Goal: Task Accomplishment & Management: Manage account settings

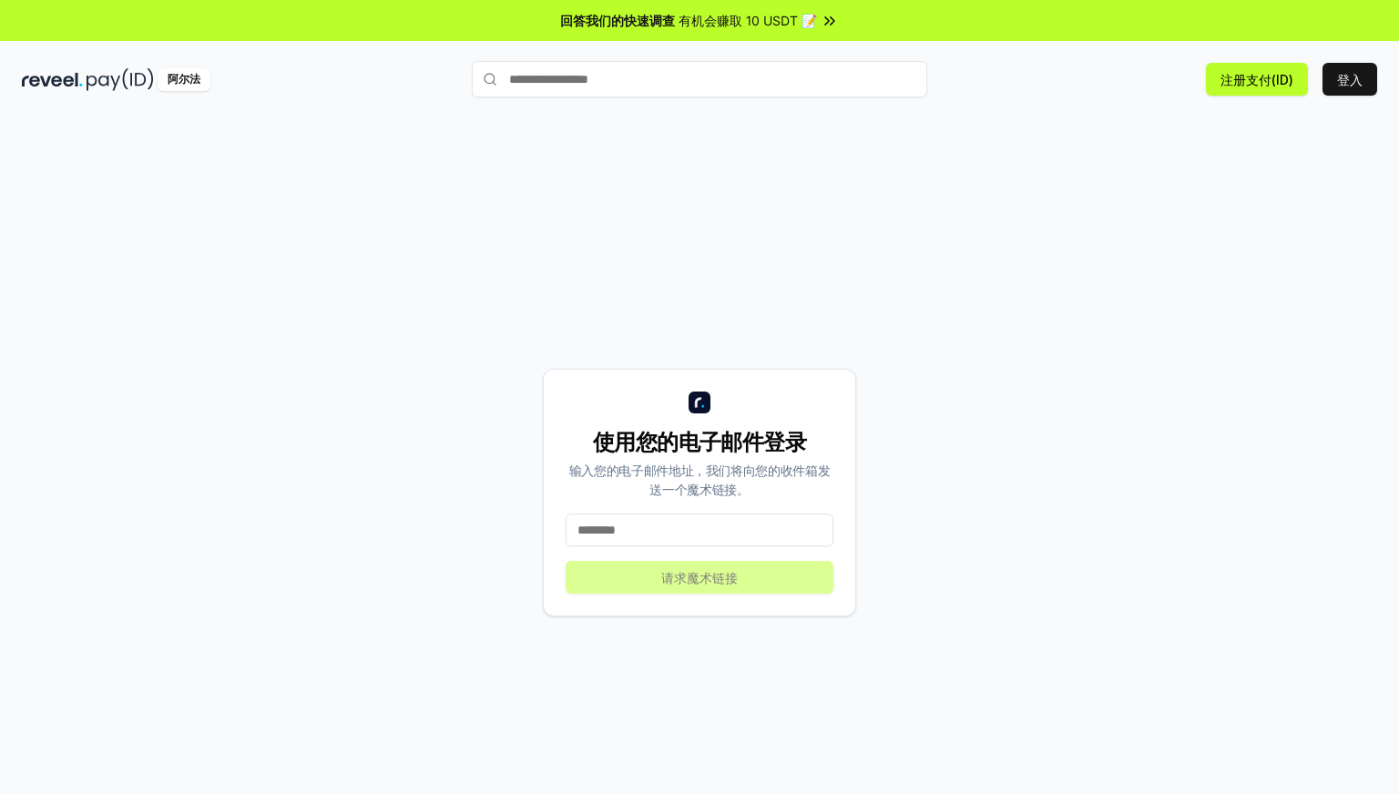
click at [781, 533] on input at bounding box center [700, 530] width 268 height 33
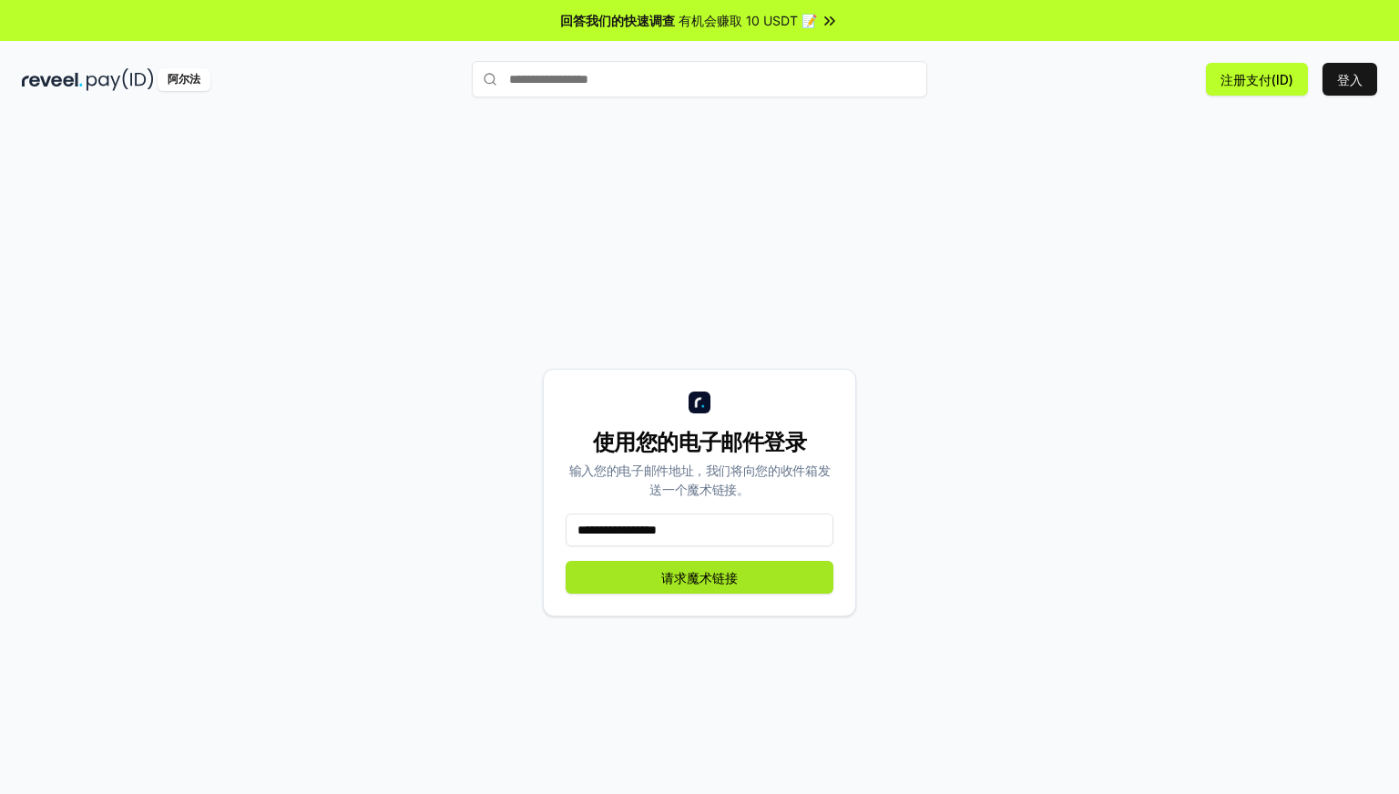
type input "**********"
click at [792, 580] on button "请求魔术链接" at bounding box center [700, 577] width 268 height 33
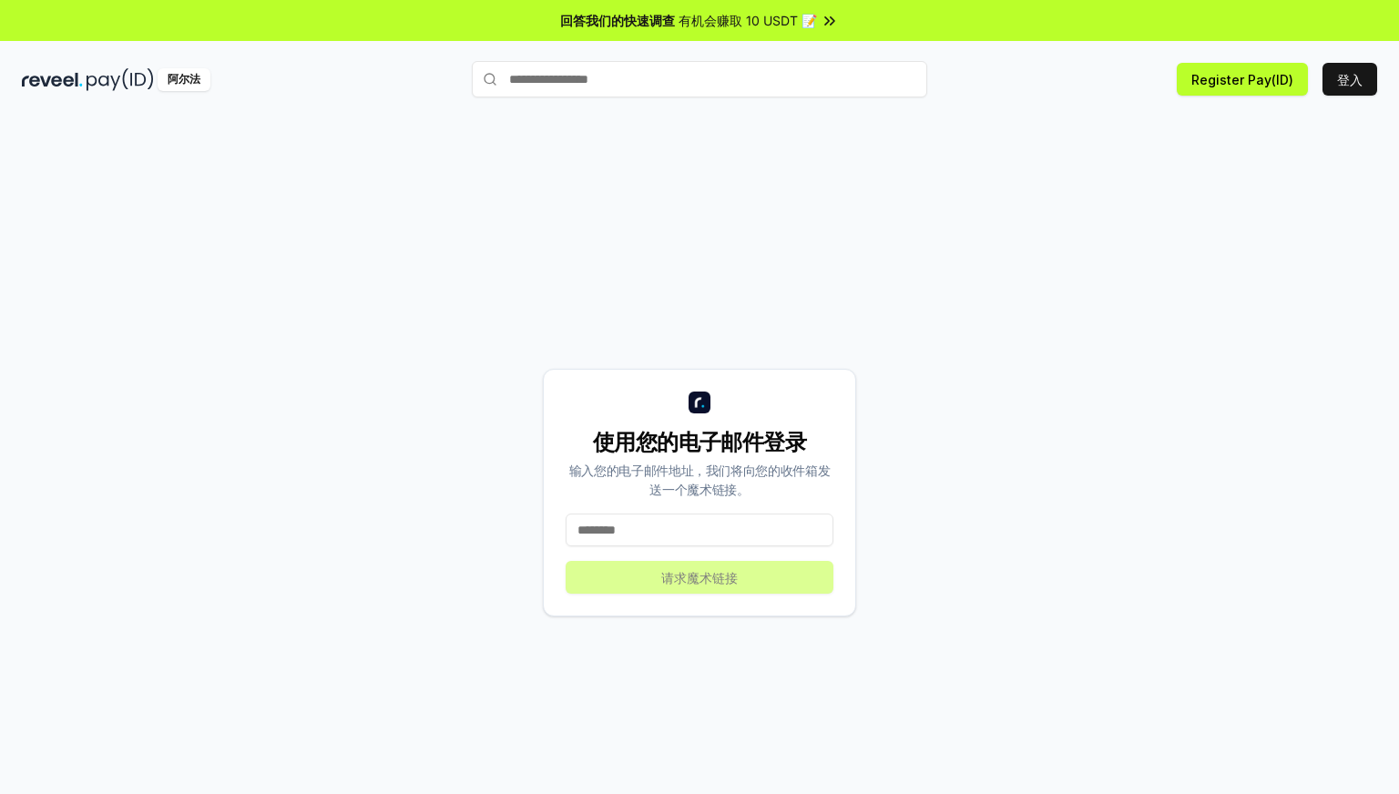
click at [667, 529] on input at bounding box center [700, 530] width 268 height 33
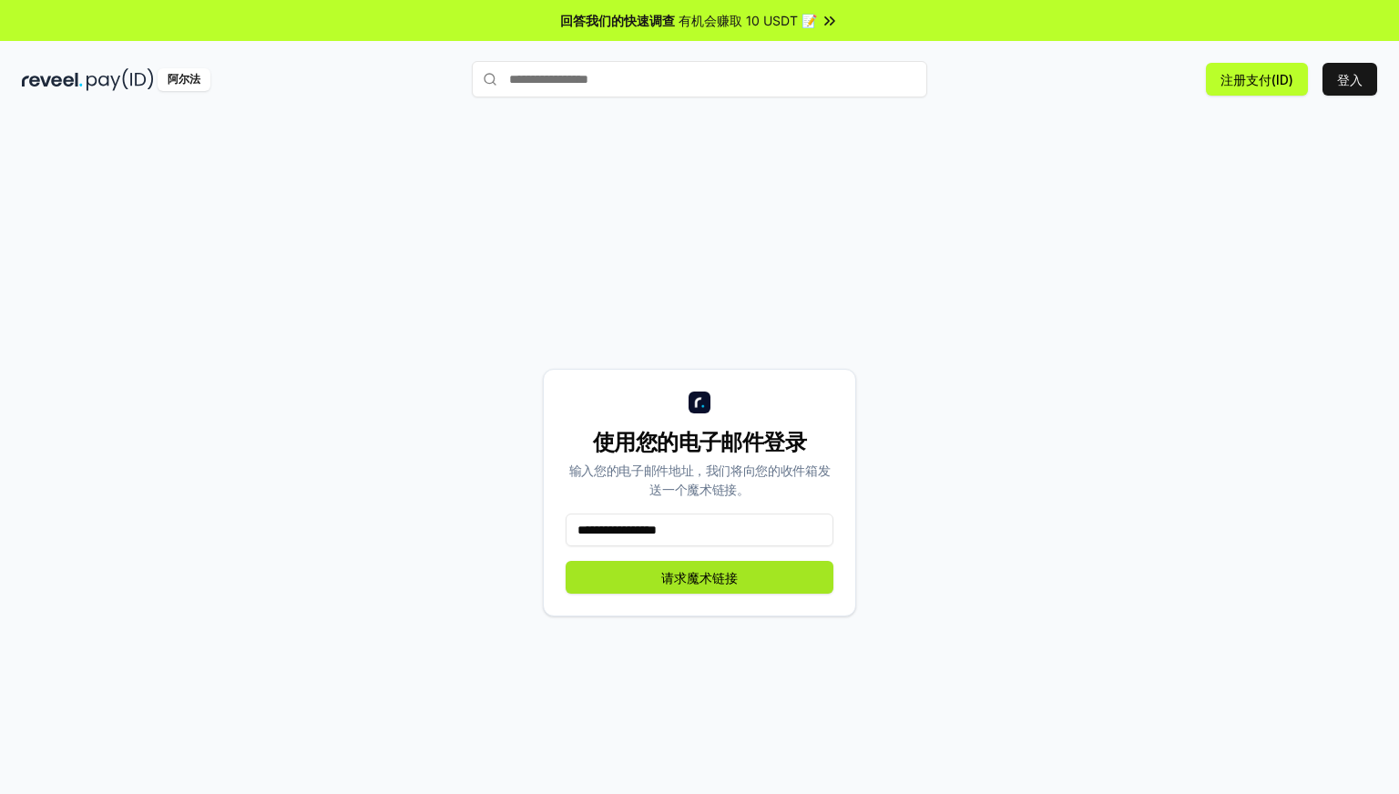
type input "**********"
click at [729, 578] on font "请求魔术链接" at bounding box center [699, 577] width 77 height 15
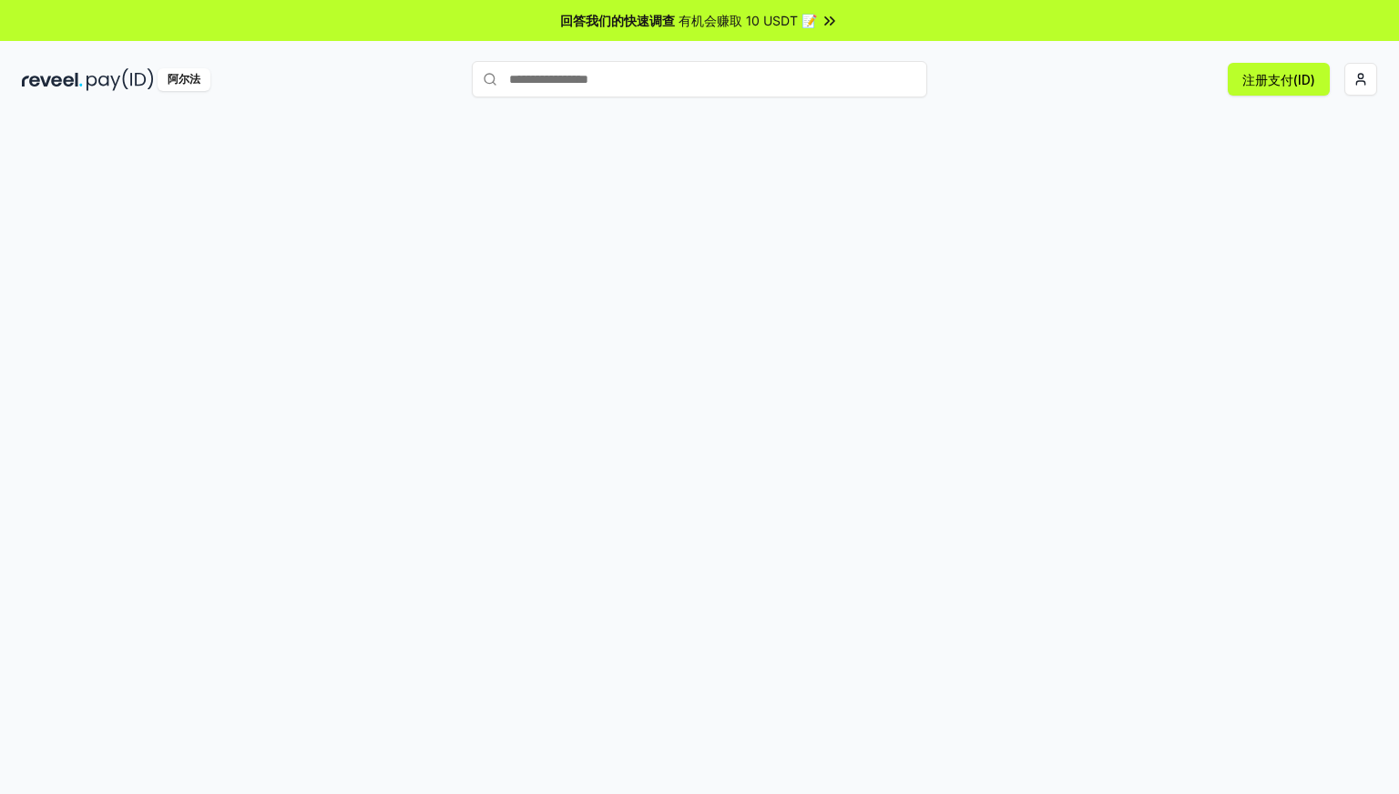
click at [1235, 349] on div at bounding box center [699, 474] width 1399 height 743
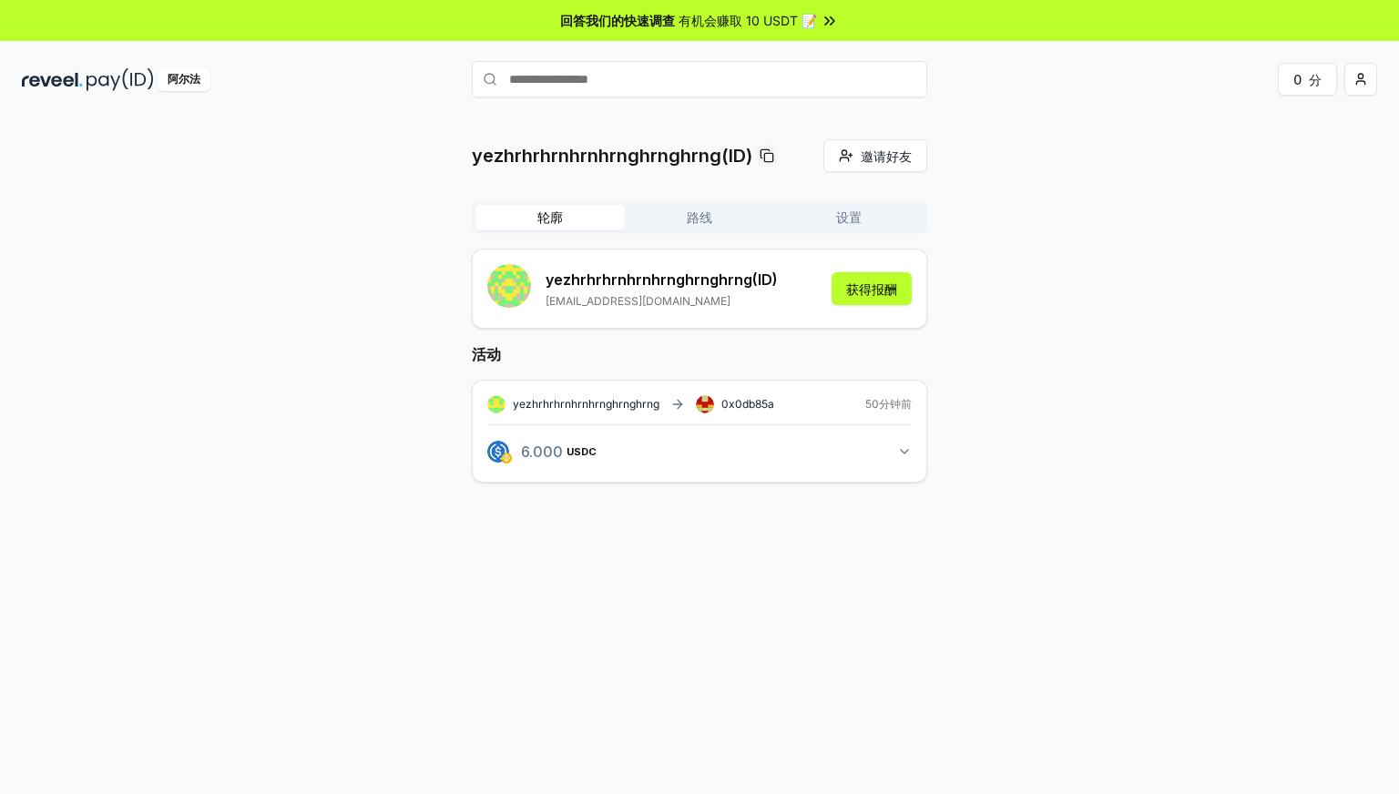
click at [689, 222] on font "路线" at bounding box center [700, 216] width 26 height 15
click at [541, 212] on font "轮廓" at bounding box center [550, 216] width 26 height 15
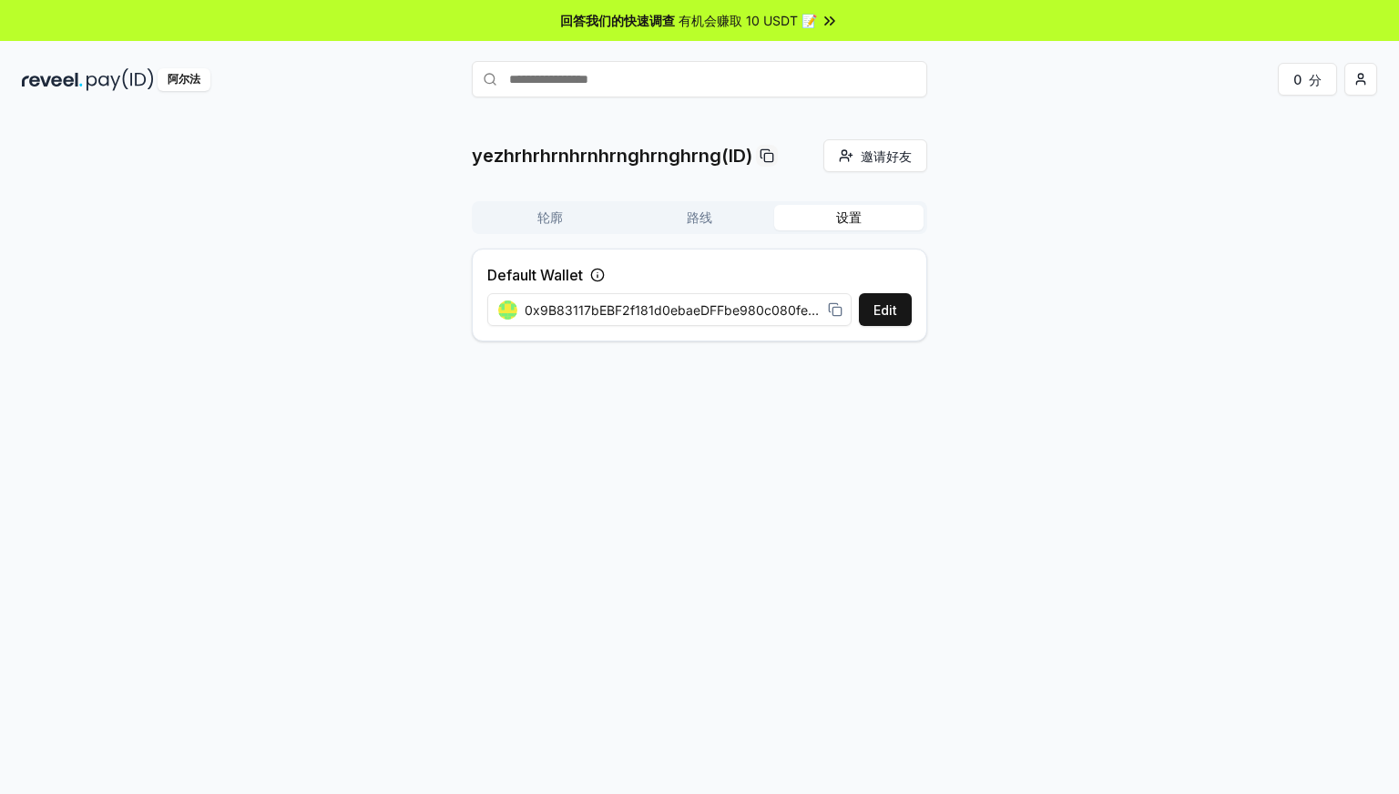
click at [859, 215] on font "设置" at bounding box center [849, 216] width 26 height 15
click at [544, 218] on font "轮廓" at bounding box center [550, 216] width 26 height 15
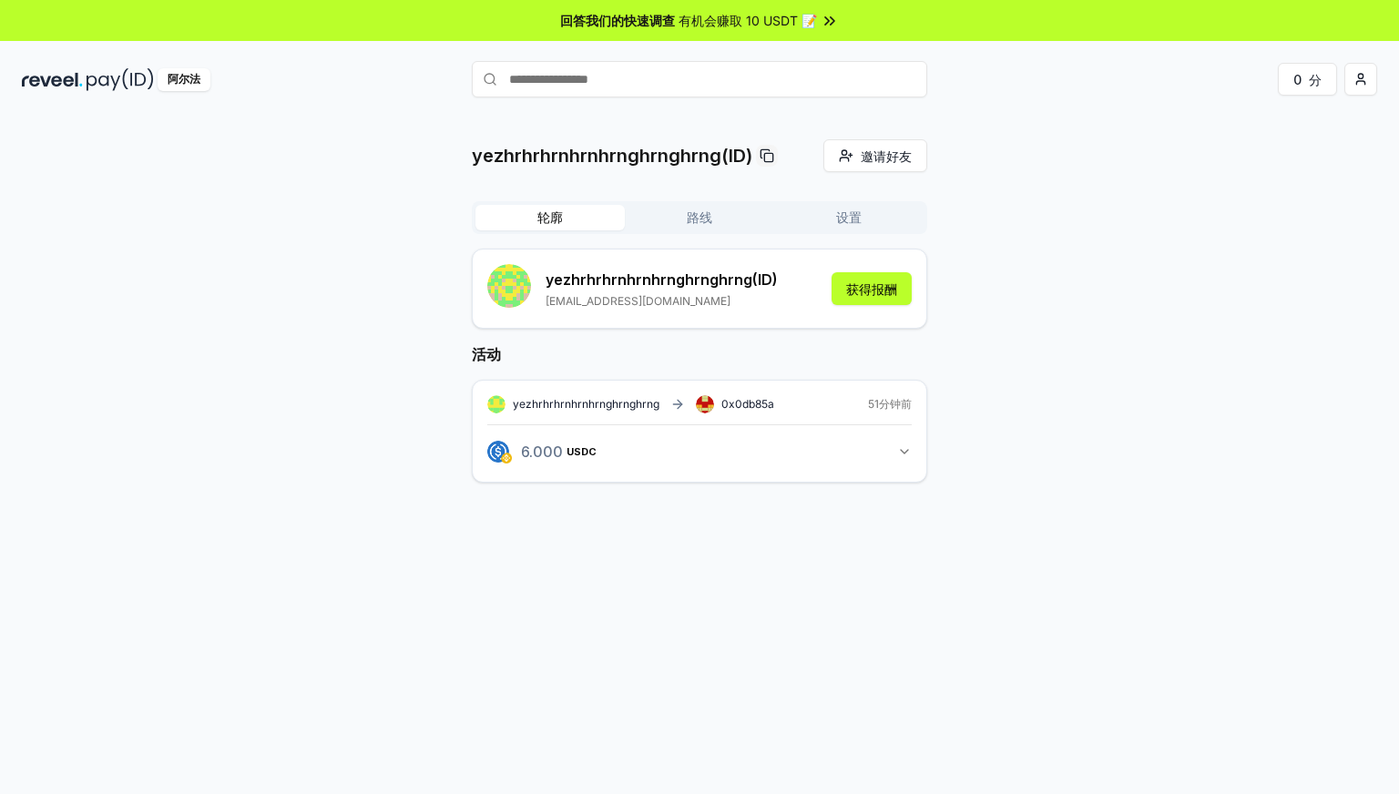
click at [1126, 312] on div "yezhrhrhrnhrnhrnghrnghrng(ID) 邀请好友 邀请 轮廓 路线 设置 yezhrhrhrnhrnhrnghrnghrng (ID) 1…" at bounding box center [699, 325] width 1355 height 372
